Goal: Task Accomplishment & Management: Manage account settings

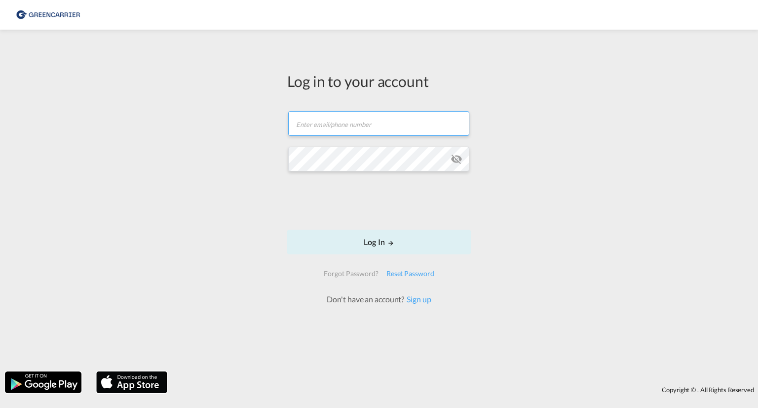
click at [341, 124] on input "text" at bounding box center [378, 123] width 181 height 25
type input "[EMAIL_ADDRESS][DOMAIN_NAME]"
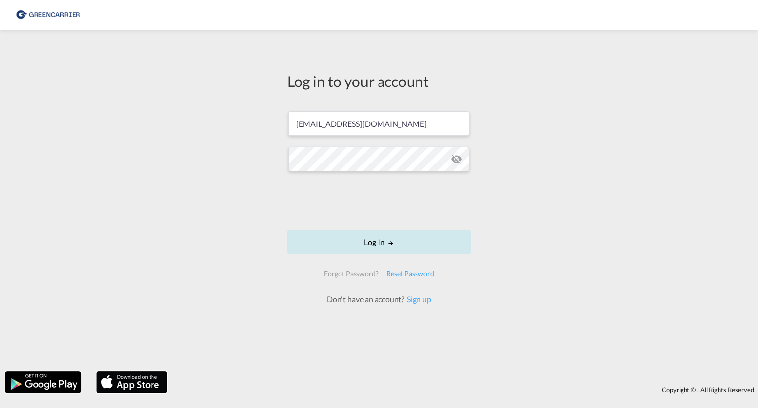
click at [389, 242] on md-icon "LOGIN" at bounding box center [390, 242] width 7 height 7
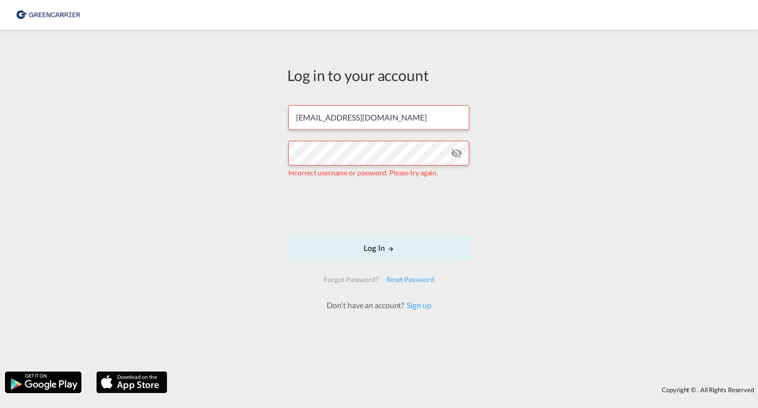
click at [457, 151] on md-icon "icon-eye-off" at bounding box center [456, 153] width 12 height 12
click at [411, 278] on div "Reset Password" at bounding box center [410, 279] width 56 height 18
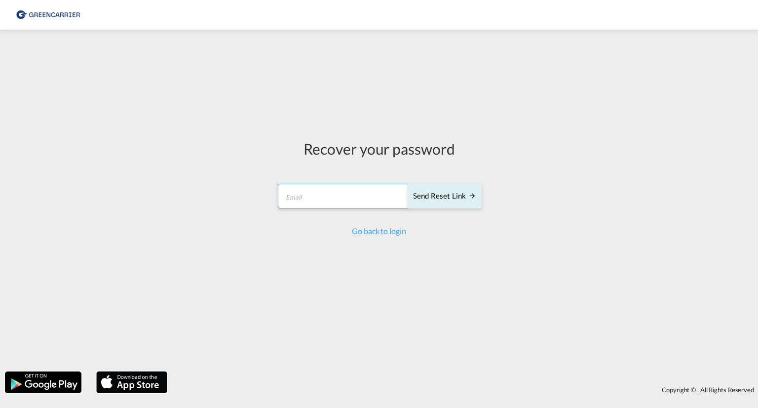
click at [379, 191] on input "email" at bounding box center [343, 196] width 131 height 25
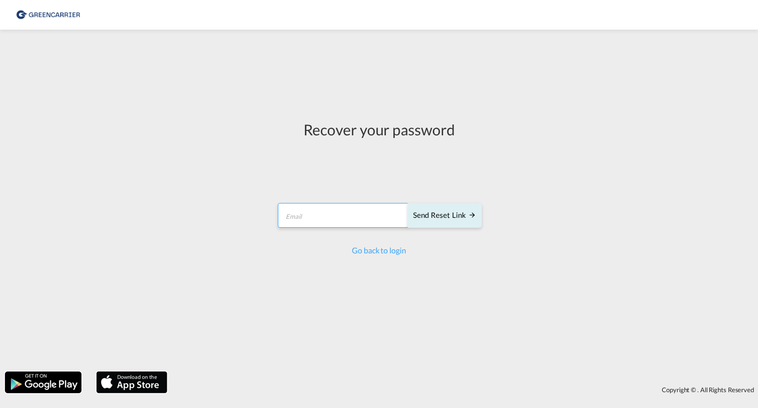
type input "[EMAIL_ADDRESS][DOMAIN_NAME]"
click at [434, 210] on div "Send reset link" at bounding box center [444, 215] width 63 height 11
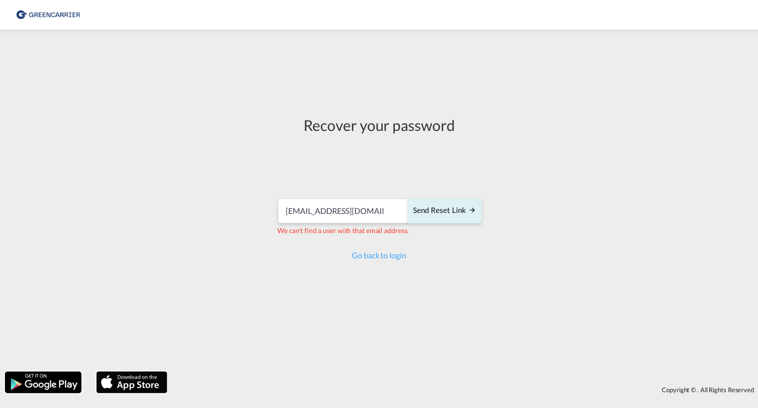
click at [61, 20] on img at bounding box center [48, 15] width 67 height 22
